Goal: Transaction & Acquisition: Book appointment/travel/reservation

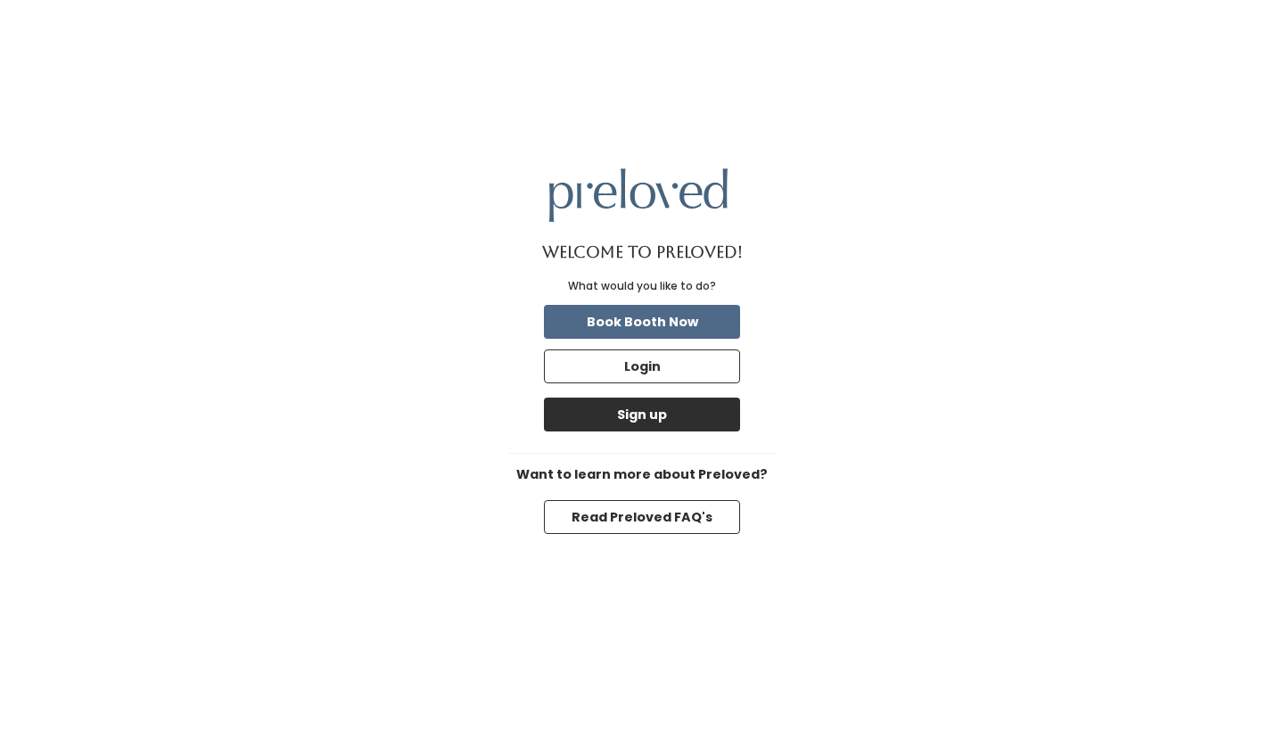
click at [660, 417] on button "Sign up" at bounding box center [642, 415] width 196 height 34
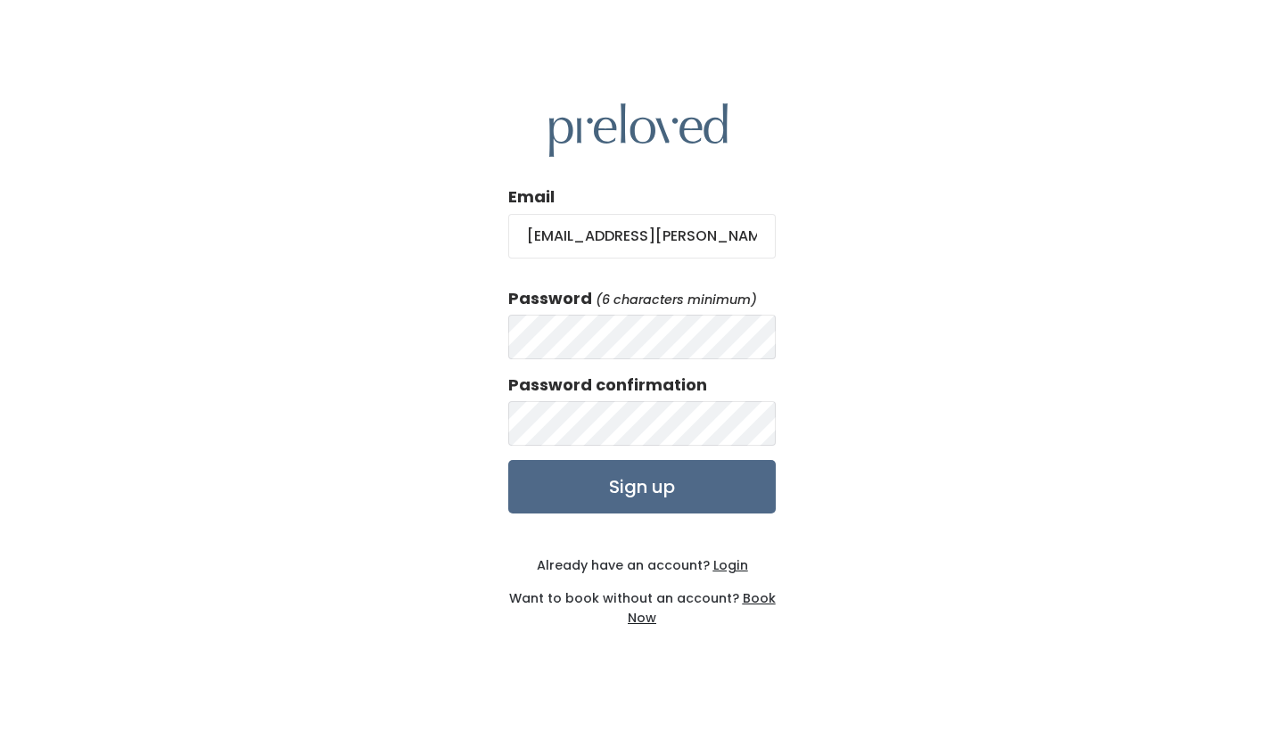
type input "kenzie.foiles@gmail.com"
click at [642, 488] on input "Sign up" at bounding box center [641, 486] width 267 height 53
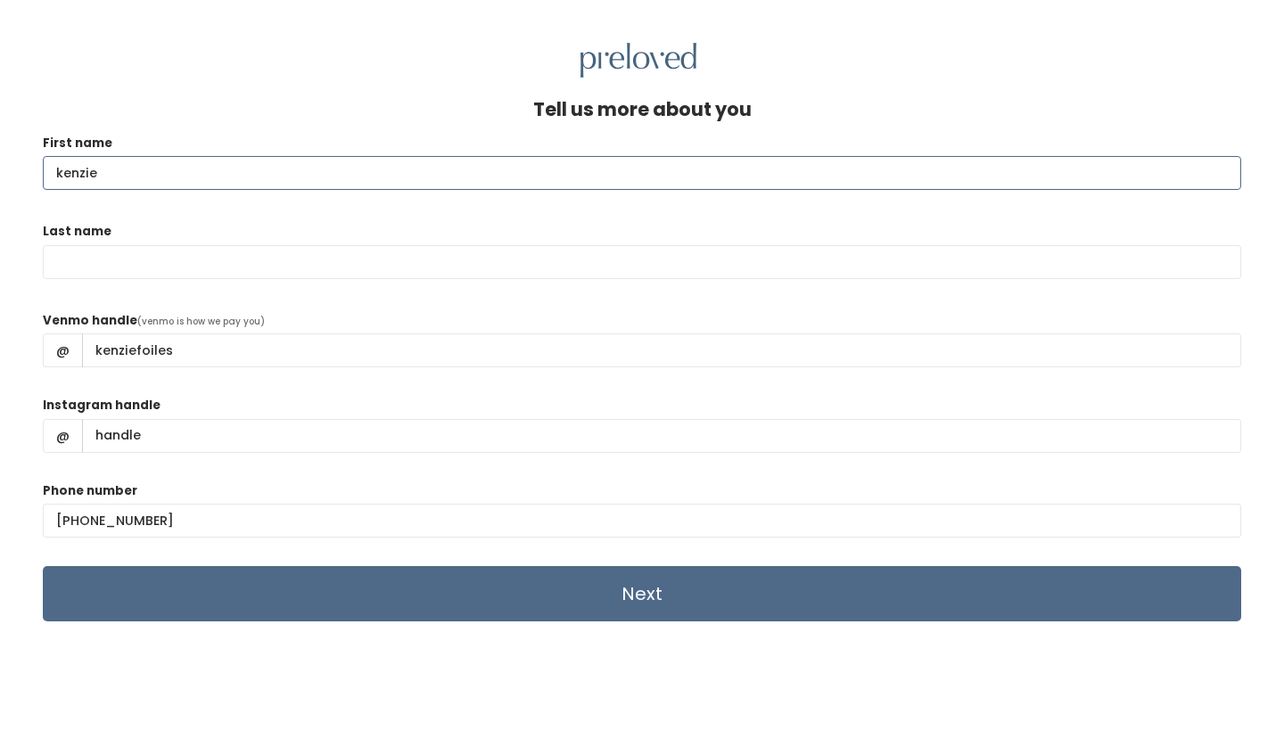
type input "kenzie"
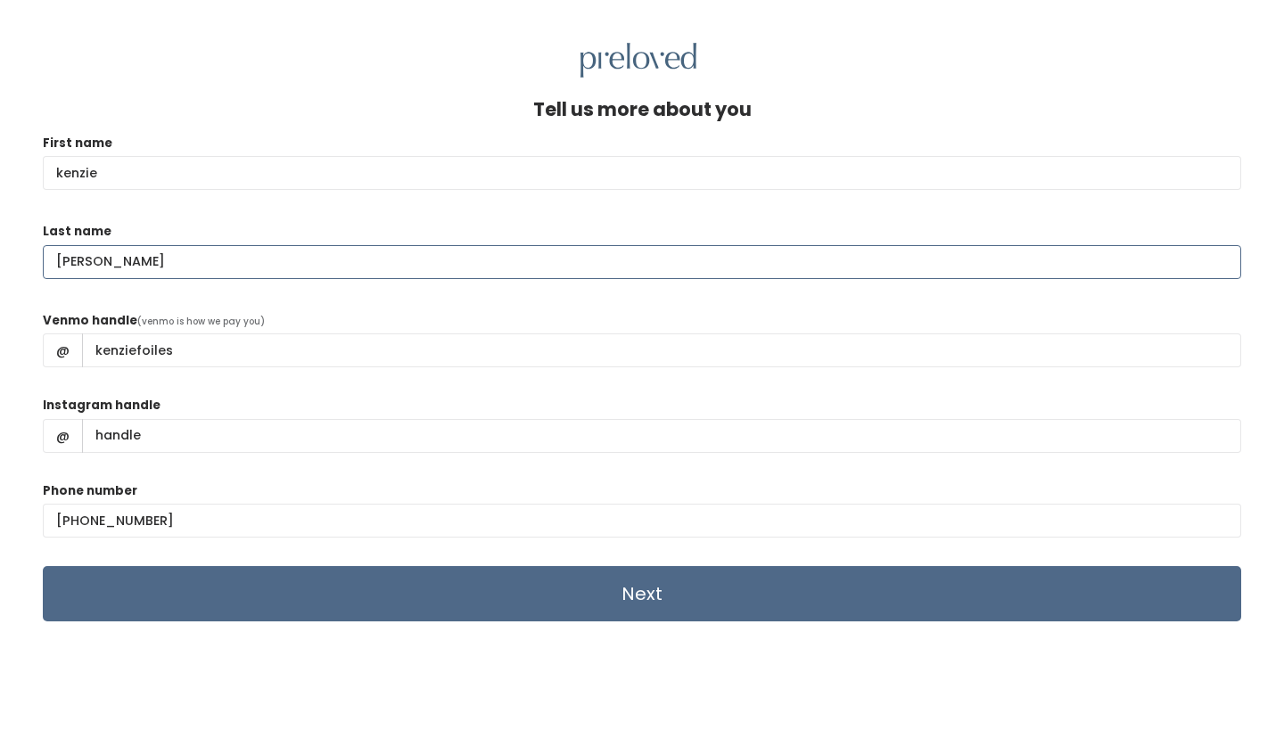
type input "foiles"
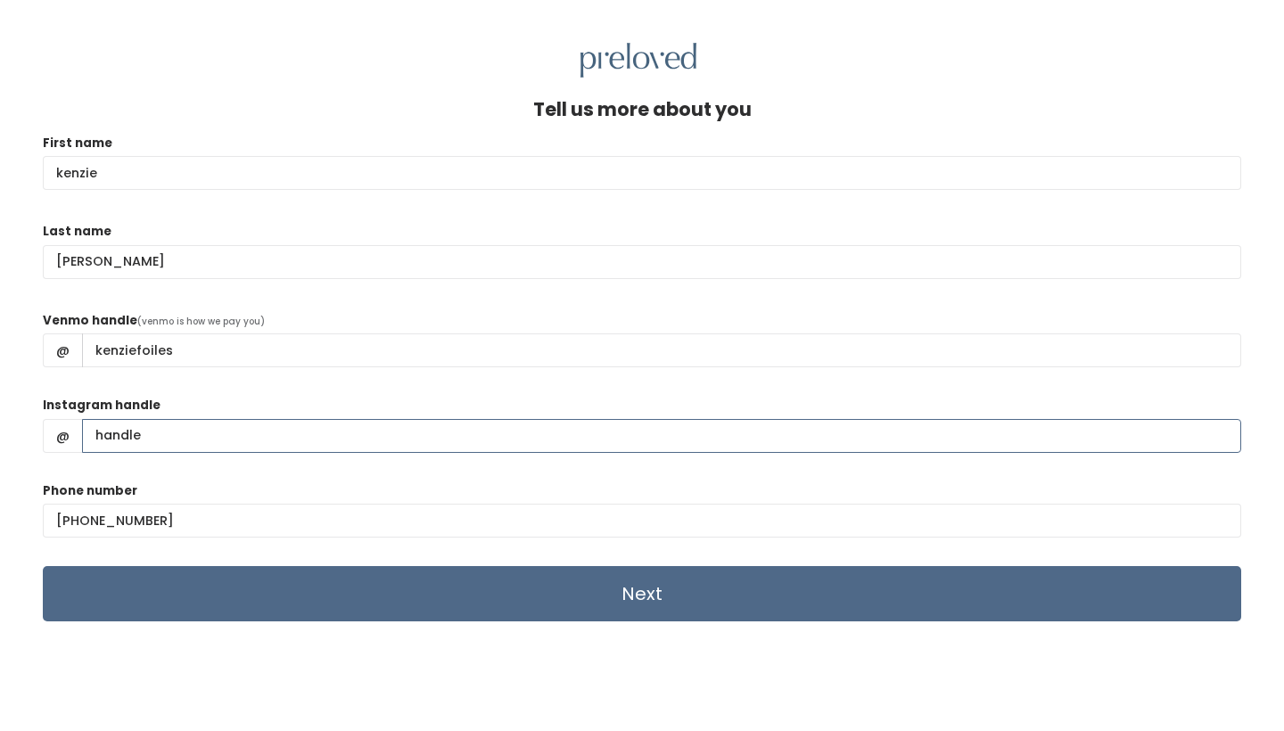
click at [330, 436] on input "Instagram handle" at bounding box center [661, 436] width 1159 height 34
type input "kenziefoileshair"
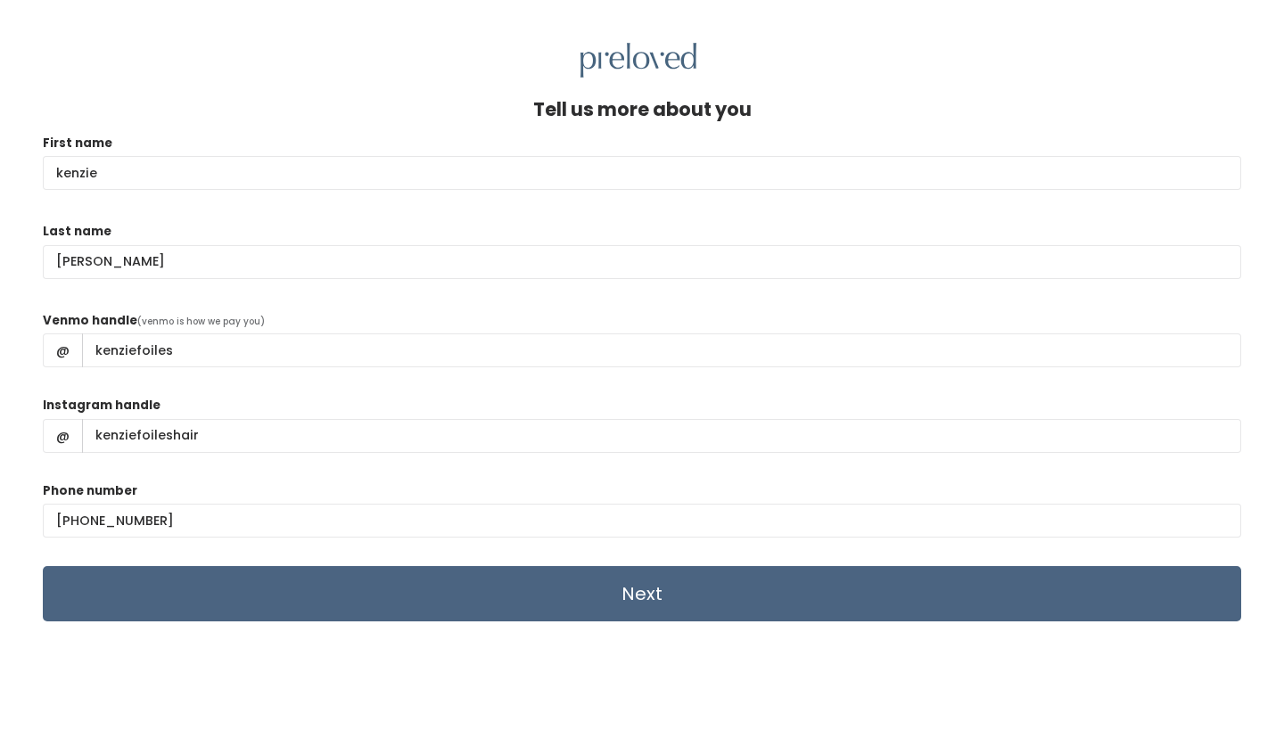
click at [298, 584] on input "Next" at bounding box center [642, 593] width 1198 height 55
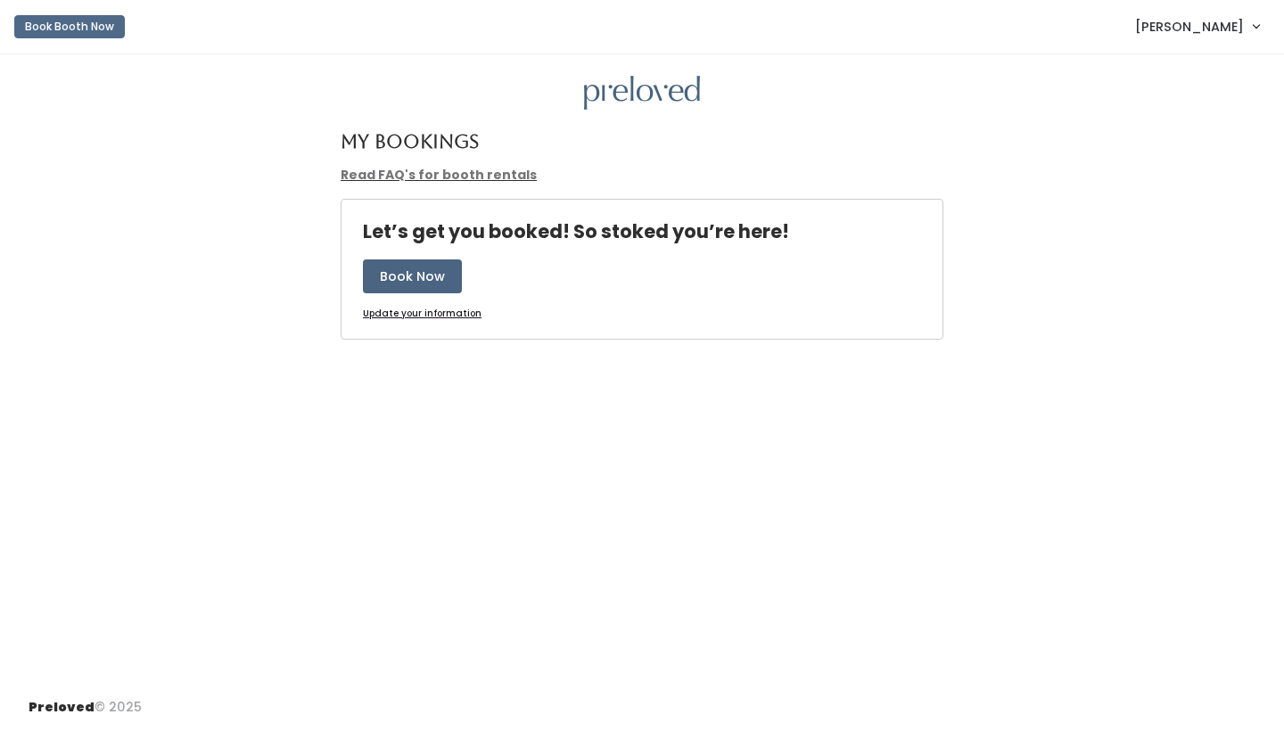
click at [404, 286] on button "Book Now" at bounding box center [412, 276] width 99 height 34
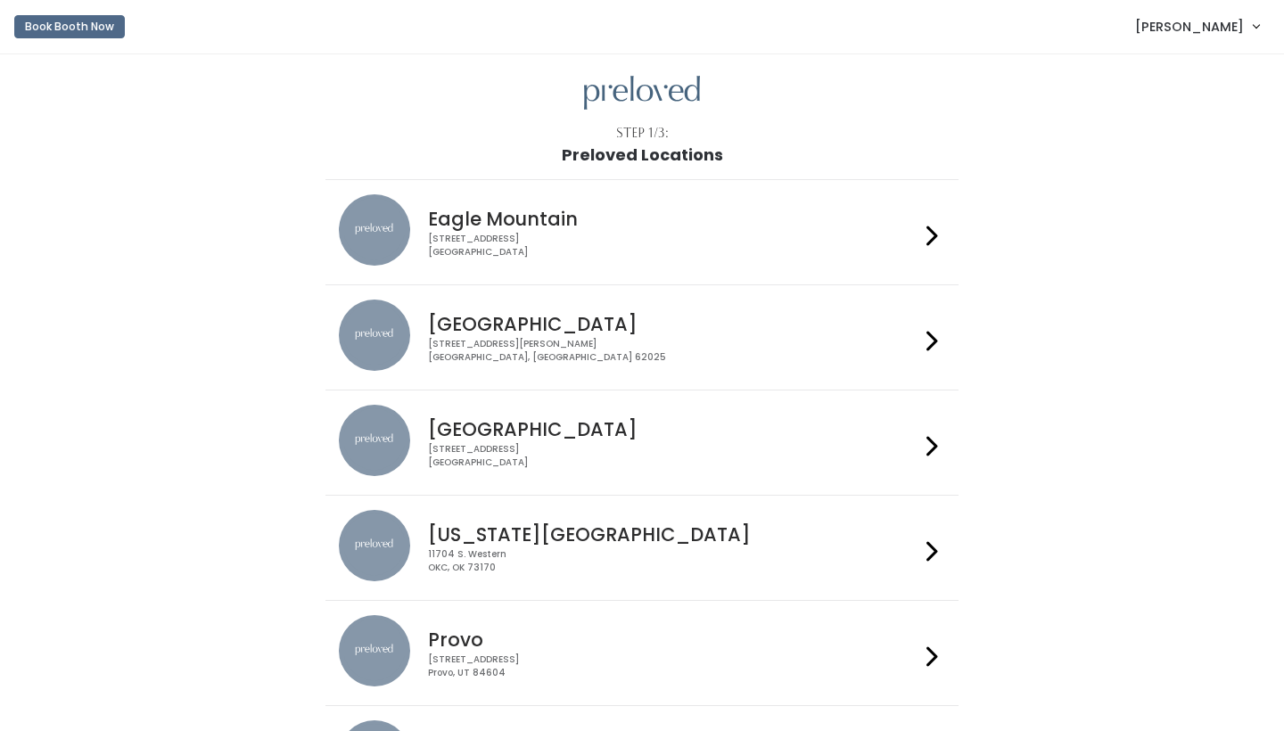
click at [468, 340] on div "[STREET_ADDRESS][PERSON_NAME]" at bounding box center [673, 351] width 490 height 26
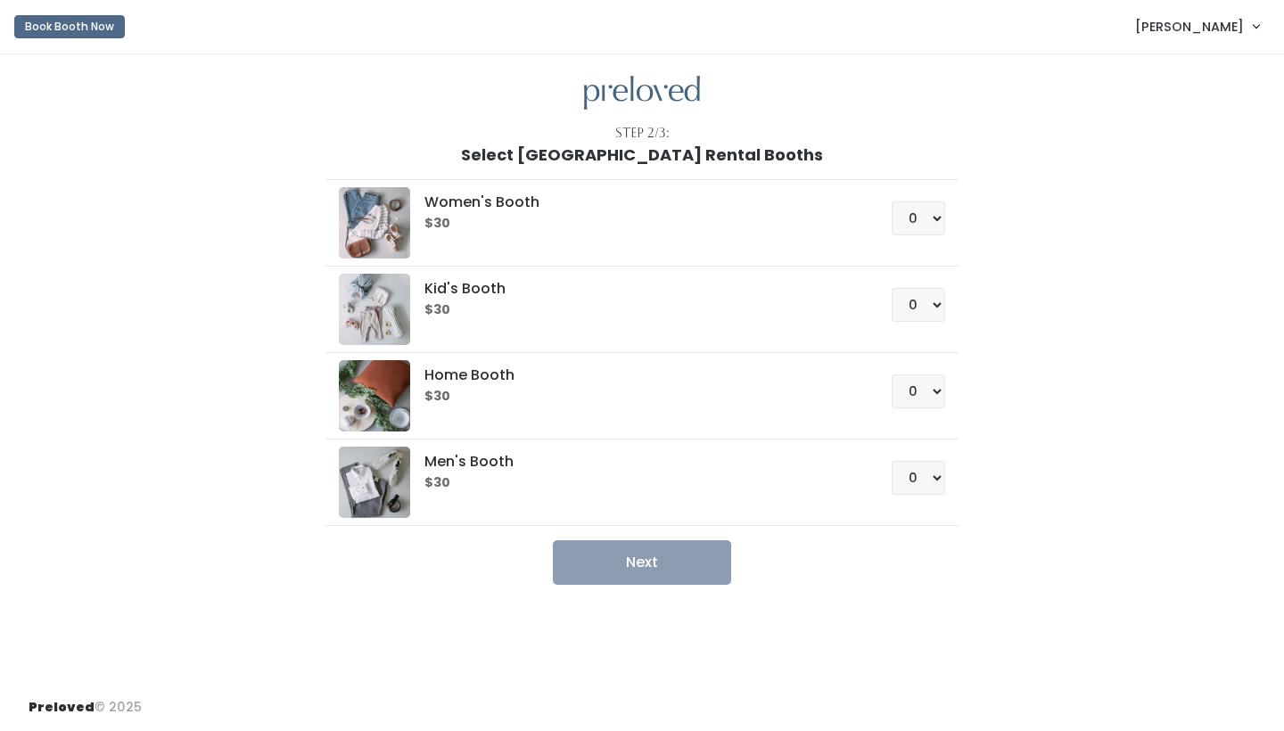
click at [490, 201] on h5 "Women's Booth" at bounding box center [635, 202] width 423 height 16
select select "1"
click at [617, 575] on button "Next" at bounding box center [642, 562] width 178 height 45
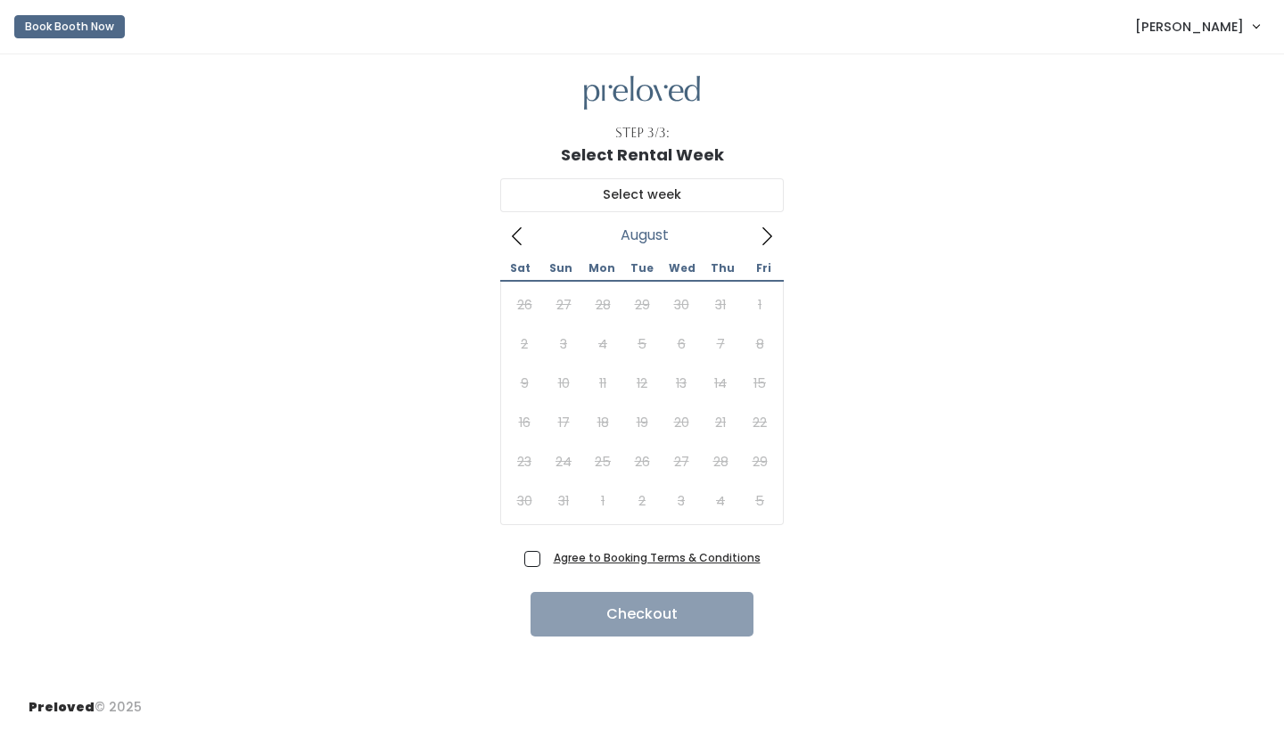
click at [767, 235] on icon at bounding box center [767, 236] width 20 height 20
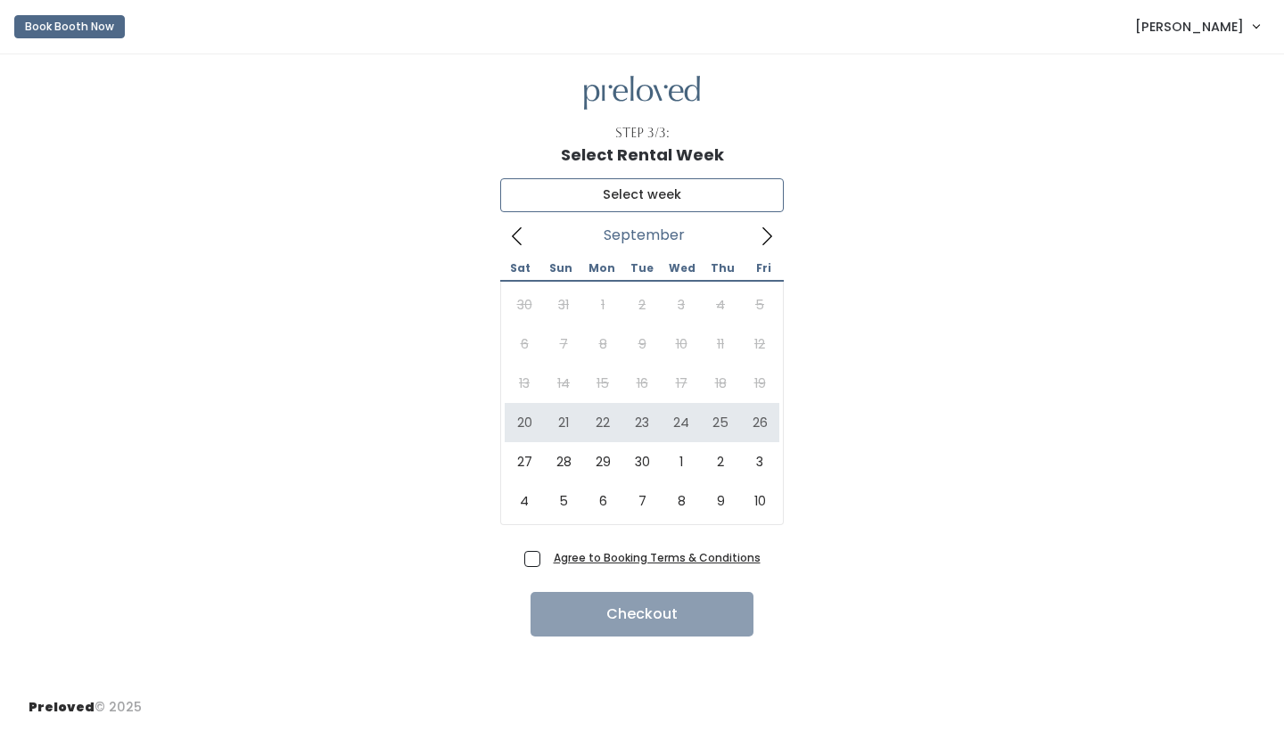
type input "[DATE] to [DATE]"
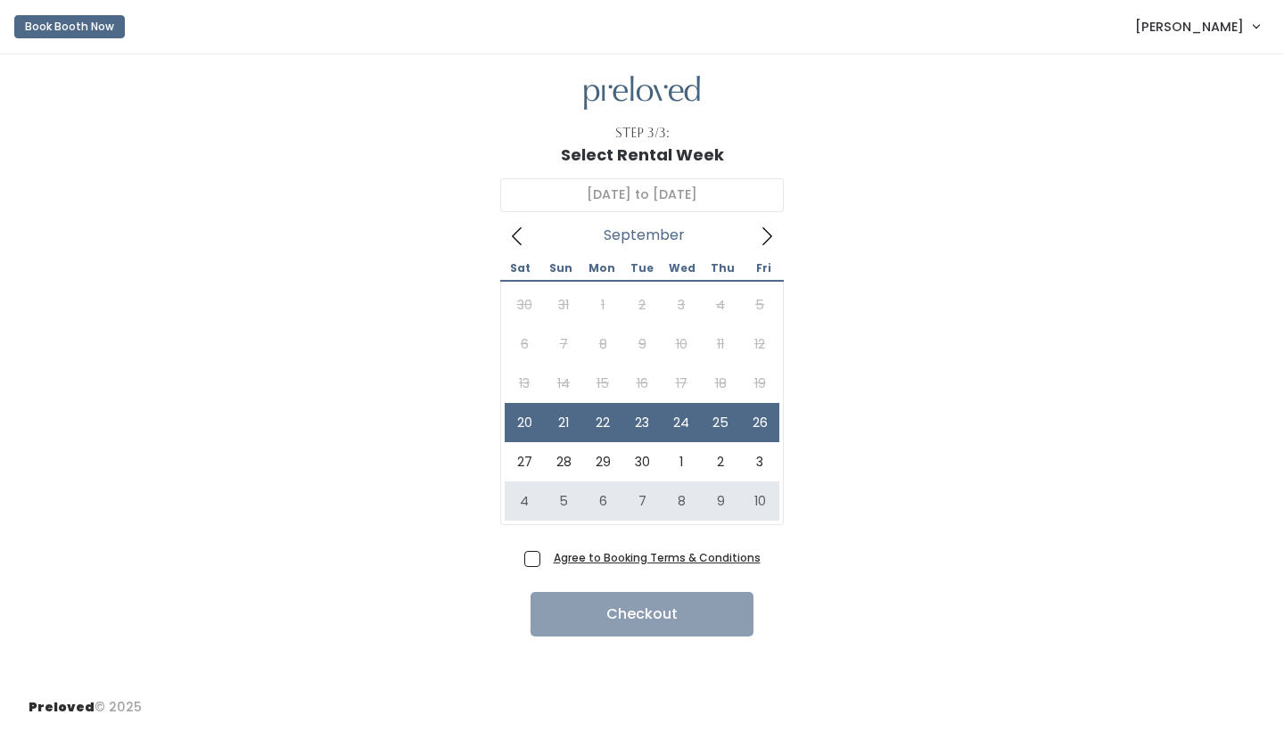
click at [546, 558] on span "Agree to Booking Terms & Conditions" at bounding box center [653, 557] width 214 height 18
click at [546, 558] on input "Agree to Booking Terms & Conditions" at bounding box center [552, 554] width 12 height 12
checkbox input "true"
click at [594, 608] on button "Checkout" at bounding box center [641, 614] width 223 height 45
